Goal: Complete application form

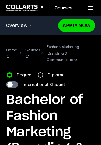
click at [11, 82] on input "International Student" at bounding box center [12, 85] width 12 height 6
checkbox input "true"
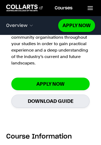
scroll to position [679, 0]
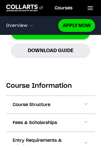
click at [88, 102] on span at bounding box center [85, 105] width 5 height 7
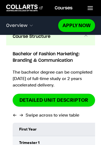
scroll to position [799, 0]
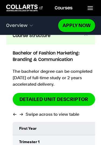
click at [87, 122] on td "First Year" at bounding box center [56, 128] width 86 height 13
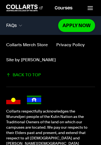
scroll to position [4134, 0]
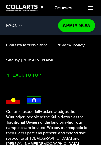
click at [80, 24] on link "Apply Now" at bounding box center [76, 25] width 37 height 13
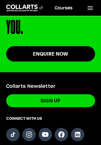
scroll to position [916, 0]
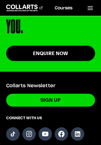
click at [47, 128] on link "Follow us on YouTube" at bounding box center [45, 134] width 13 height 13
click at [62, 128] on link "Follow us on Facebook" at bounding box center [61, 134] width 13 height 13
